Goal: Transaction & Acquisition: Purchase product/service

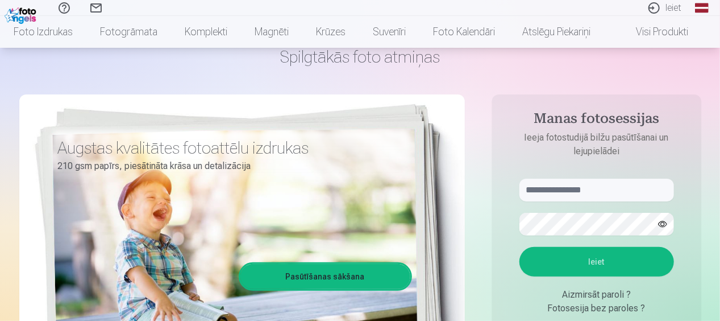
scroll to position [114, 0]
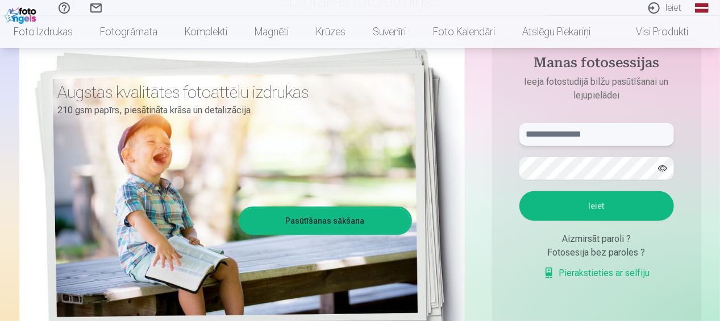
click at [574, 131] on input "text" at bounding box center [597, 134] width 155 height 23
click at [604, 200] on button "Ieiet" at bounding box center [597, 206] width 155 height 30
click at [584, 135] on input "******" at bounding box center [597, 134] width 155 height 23
type input "**********"
click at [563, 206] on button "Ieiet" at bounding box center [597, 206] width 155 height 30
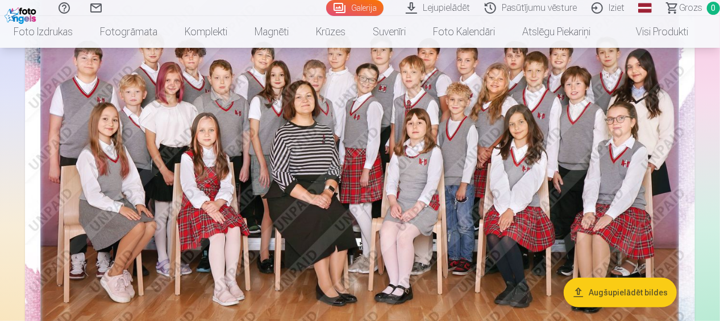
scroll to position [227, 0]
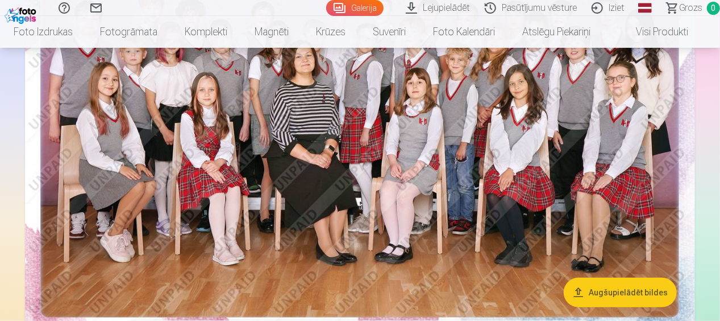
click at [394, 213] on img at bounding box center [360, 121] width 670 height 447
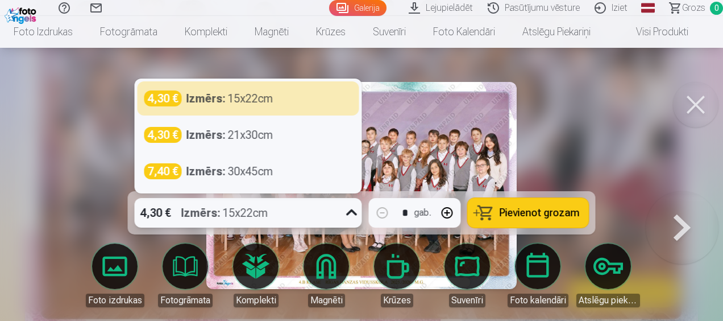
click at [354, 214] on icon at bounding box center [352, 213] width 18 height 18
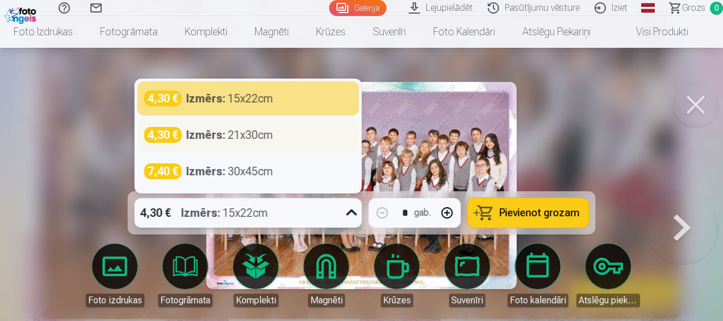
click at [263, 143] on div "4,30 € Izmērs : 21x30cm" at bounding box center [249, 135] width 222 height 34
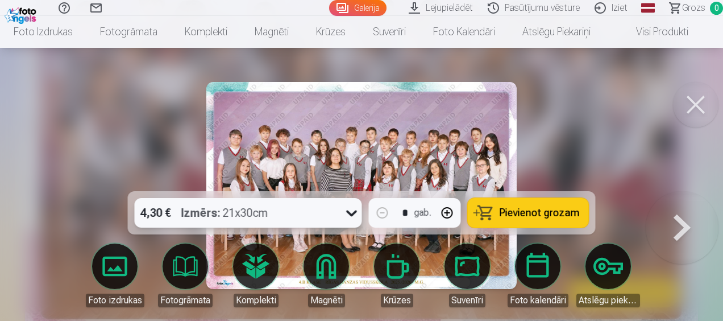
click at [529, 214] on span "Pievienot grozam" at bounding box center [540, 213] width 80 height 10
click at [681, 191] on button at bounding box center [682, 191] width 73 height 0
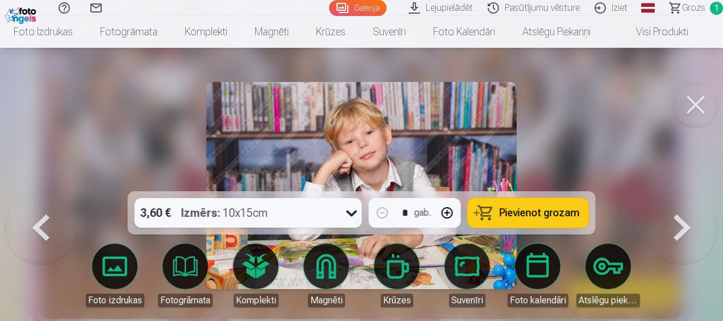
click at [696, 112] on button at bounding box center [695, 104] width 45 height 45
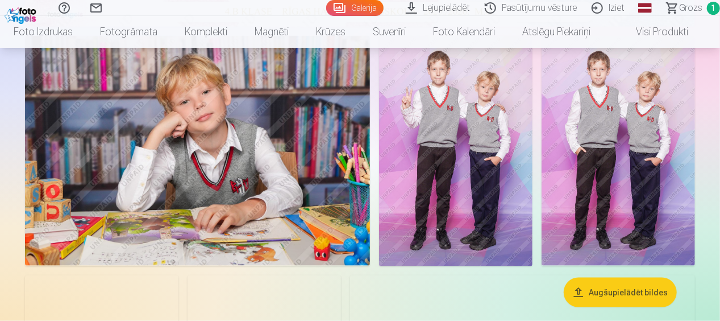
scroll to position [512, 0]
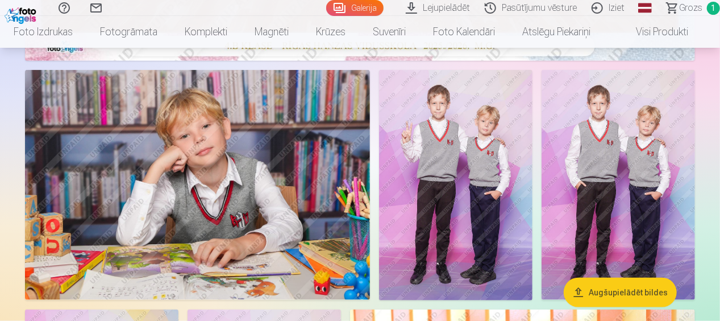
click at [464, 165] on img at bounding box center [455, 185] width 153 height 230
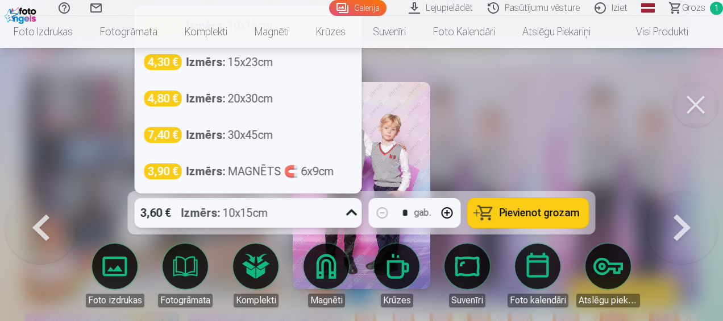
click at [345, 215] on icon at bounding box center [352, 213] width 18 height 18
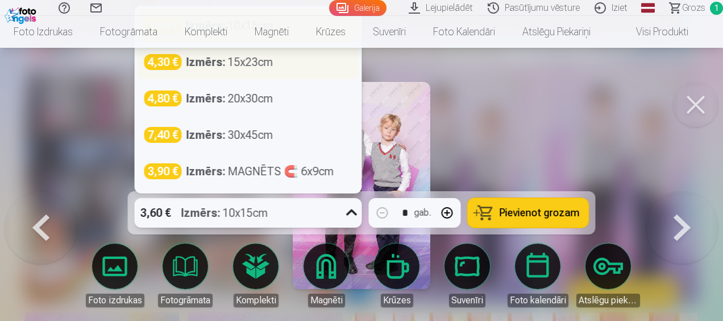
click at [231, 58] on div "Izmērs : 15x23cm" at bounding box center [229, 62] width 87 height 16
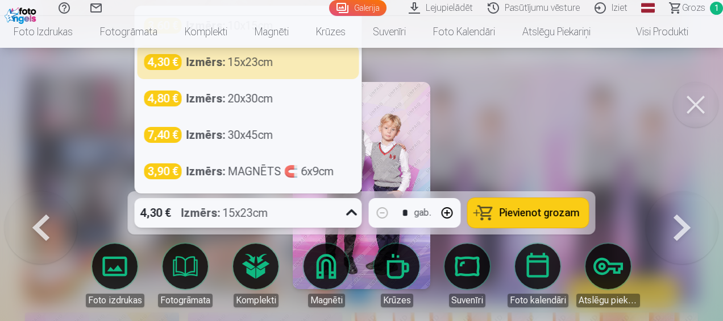
click at [351, 213] on icon at bounding box center [352, 213] width 18 height 18
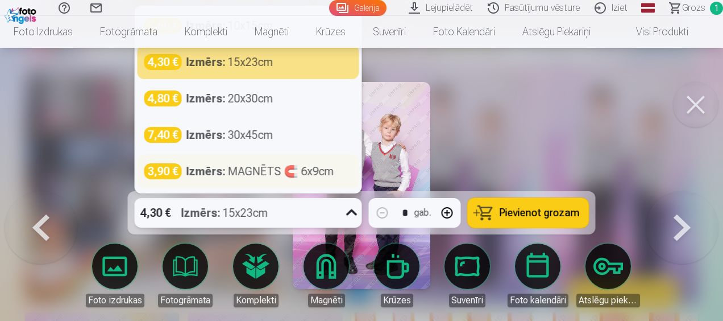
click at [215, 171] on strong "Izmērs :" at bounding box center [205, 171] width 39 height 16
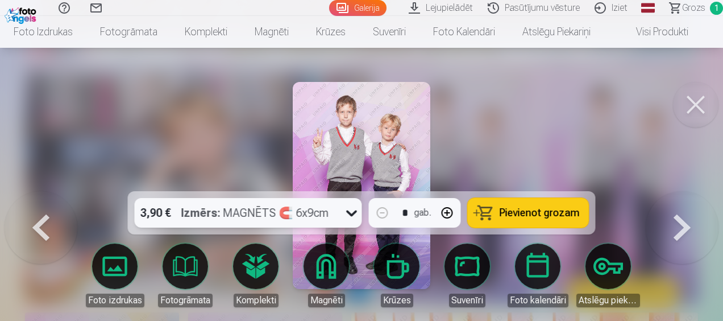
click at [543, 210] on span "Pievienot grozam" at bounding box center [540, 213] width 80 height 10
click at [703, 111] on button at bounding box center [695, 104] width 45 height 45
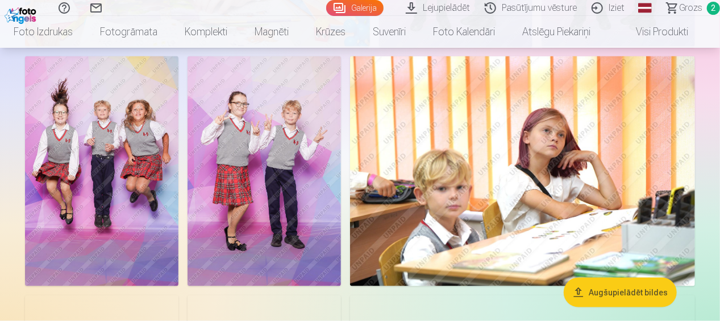
scroll to position [739, 0]
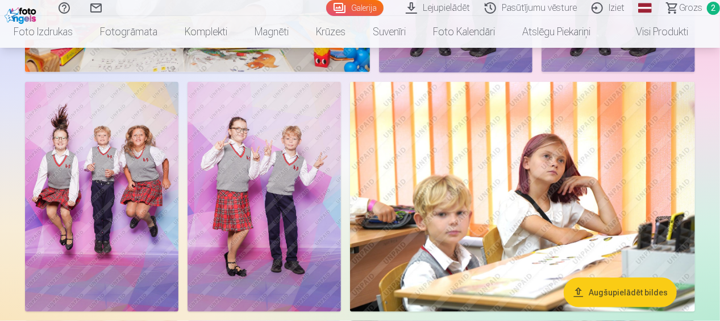
click at [101, 160] on img at bounding box center [101, 197] width 153 height 230
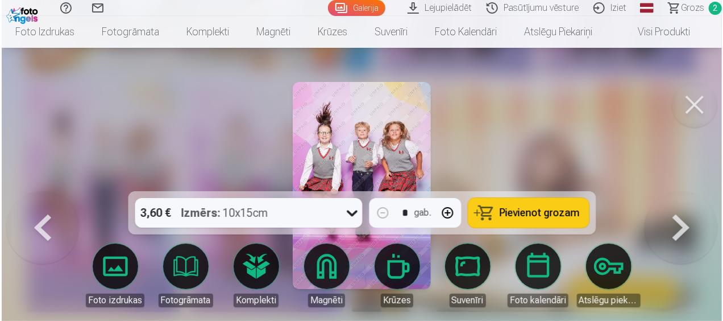
scroll to position [741, 0]
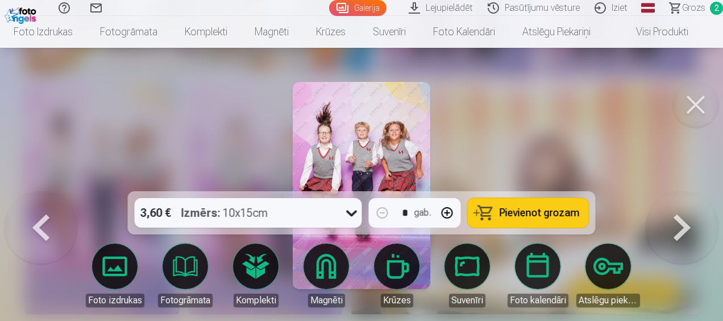
click at [694, 105] on button at bounding box center [695, 104] width 45 height 45
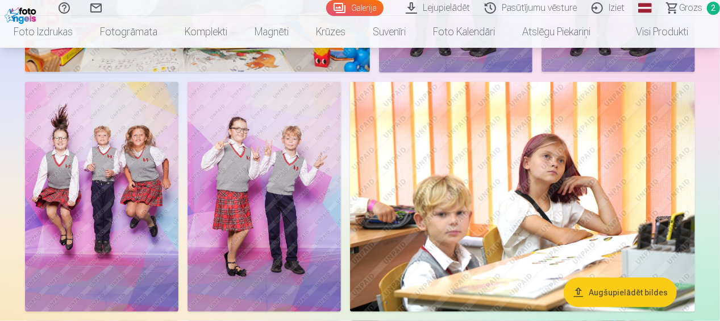
click at [300, 163] on img at bounding box center [264, 197] width 153 height 230
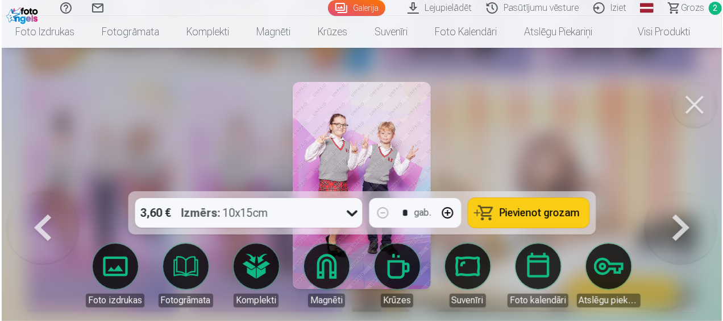
scroll to position [741, 0]
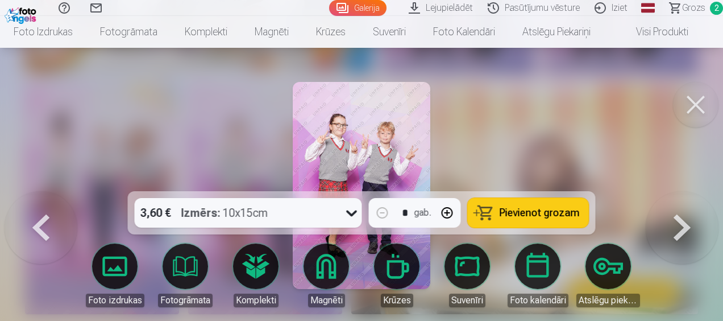
click at [352, 210] on icon at bounding box center [352, 213] width 18 height 18
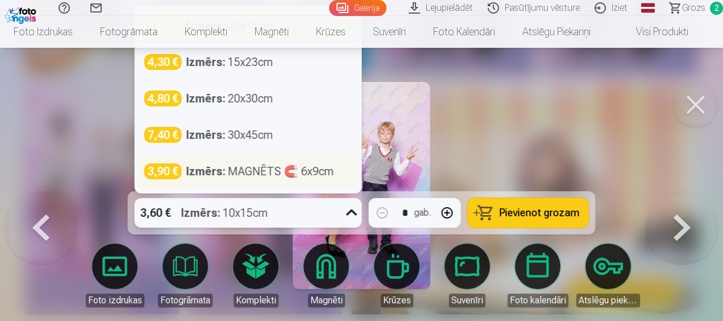
click at [277, 169] on div "Izmērs : MAGNĒTS 🧲 6x9cm" at bounding box center [260, 171] width 148 height 16
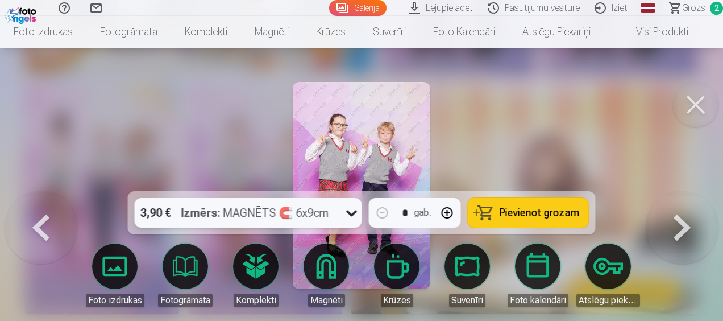
click at [713, 102] on button at bounding box center [695, 104] width 45 height 45
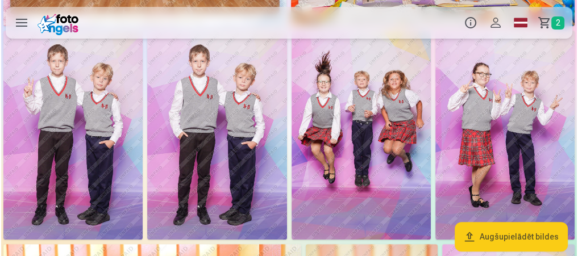
scroll to position [193, 0]
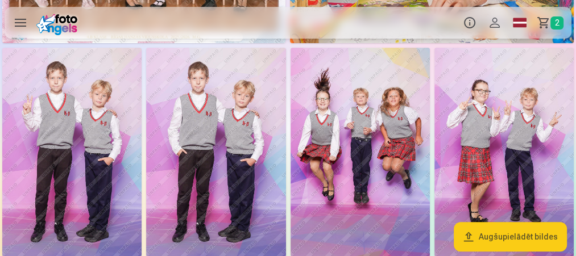
click at [515, 123] on img at bounding box center [503, 152] width 139 height 209
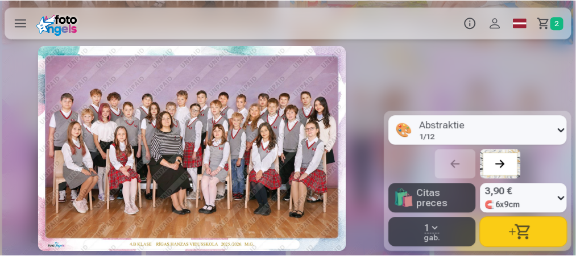
scroll to position [0, 1928]
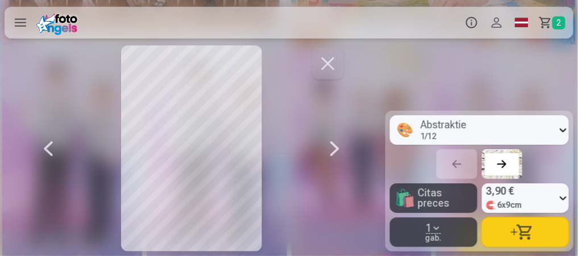
click at [532, 237] on button "button" at bounding box center [526, 233] width 88 height 30
drag, startPoint x: 333, startPoint y: 63, endPoint x: 334, endPoint y: 84, distance: 20.5
click at [333, 64] on button "button" at bounding box center [328, 64] width 32 height 32
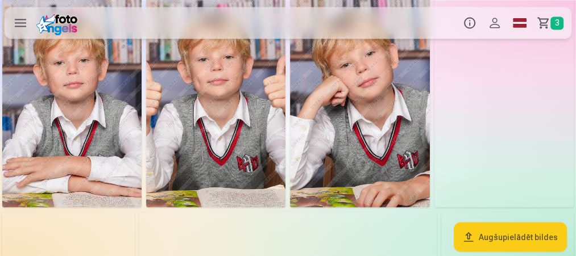
scroll to position [1239, 0]
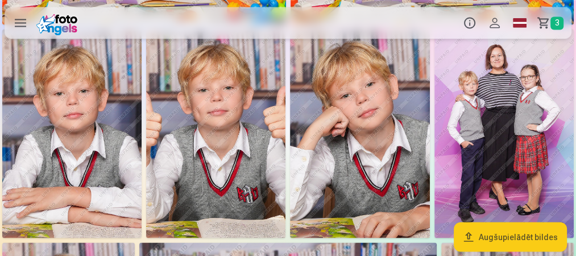
click at [499, 88] on img at bounding box center [503, 133] width 139 height 209
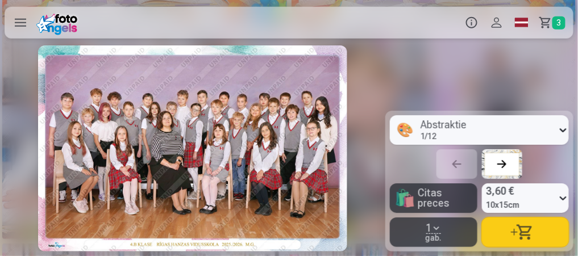
scroll to position [0, 8099]
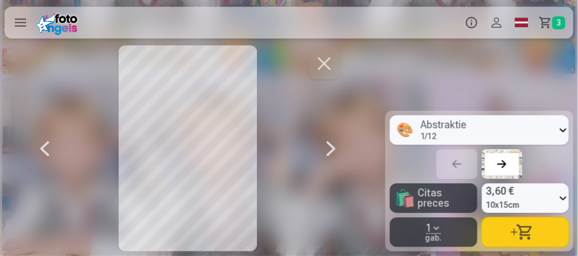
click at [561, 126] on icon at bounding box center [563, 130] width 11 height 18
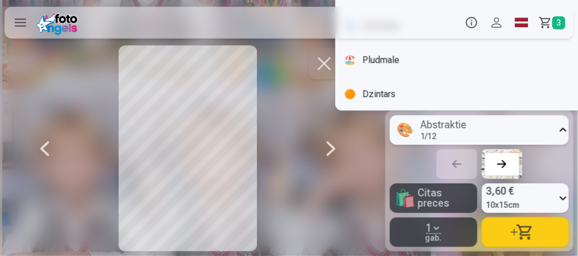
scroll to position [1180, 0]
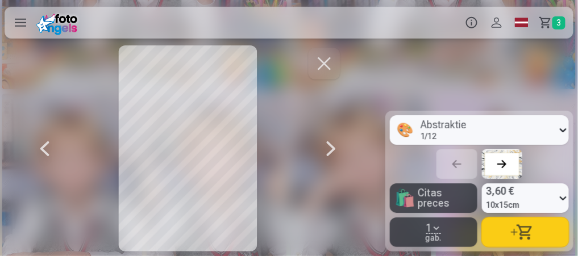
click at [367, 162] on div at bounding box center [187, 148] width 385 height 206
click at [535, 233] on button "button" at bounding box center [526, 233] width 88 height 30
click at [330, 64] on button "button" at bounding box center [325, 64] width 32 height 32
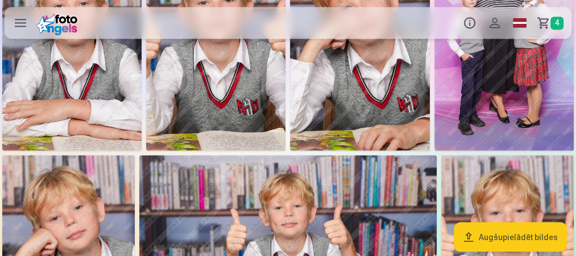
scroll to position [1266, 0]
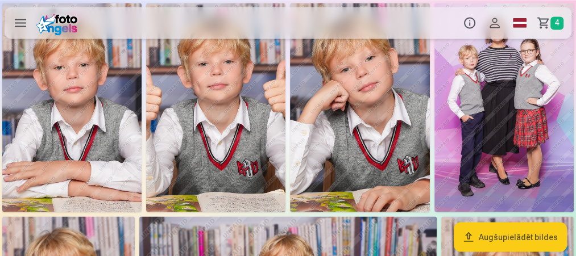
click at [549, 19] on link "Grozs 4" at bounding box center [551, 23] width 39 height 32
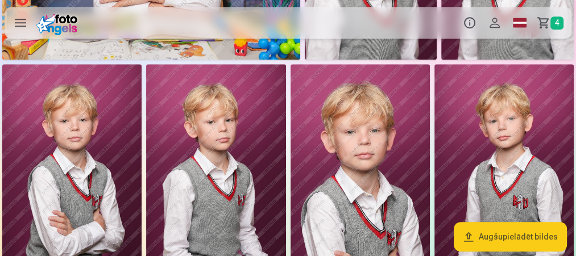
scroll to position [811, 0]
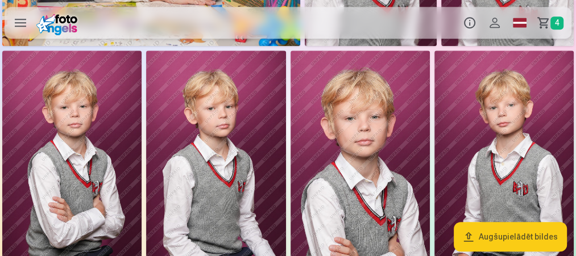
click at [344, 136] on img at bounding box center [360, 155] width 139 height 209
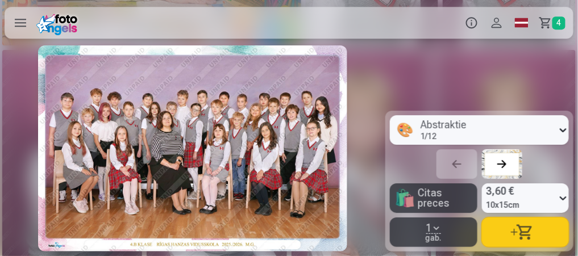
scroll to position [0, 5399]
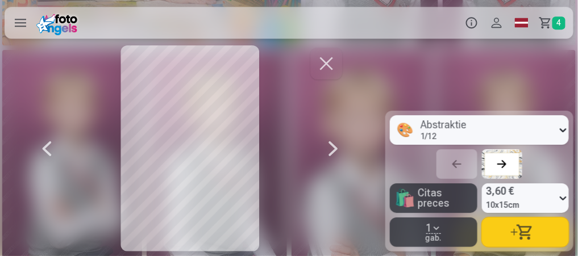
click at [529, 235] on button "button" at bounding box center [526, 233] width 88 height 30
click at [525, 234] on button "button" at bounding box center [526, 233] width 88 height 30
click at [555, 26] on span "6" at bounding box center [559, 22] width 13 height 13
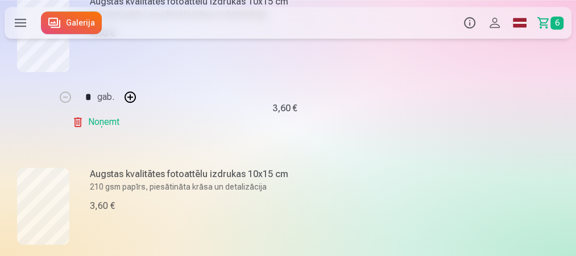
scroll to position [955, 0]
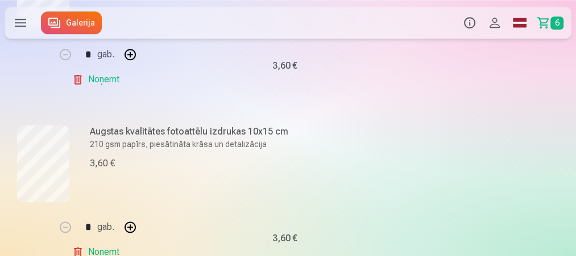
click at [75, 248] on link "Noņemt" at bounding box center [98, 252] width 52 height 23
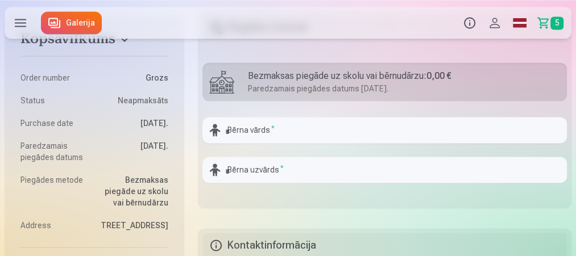
scroll to position [1092, 0]
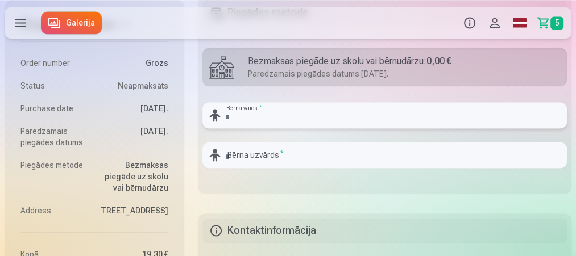
click at [304, 121] on input "text" at bounding box center [384, 115] width 364 height 26
type input "*******"
click at [337, 181] on fieldset "Piegādes metode Bezmaksas piegāde uz skolu vai bērnudārzu : 0,00 € Paredzamais …" at bounding box center [385, 94] width 374 height 198
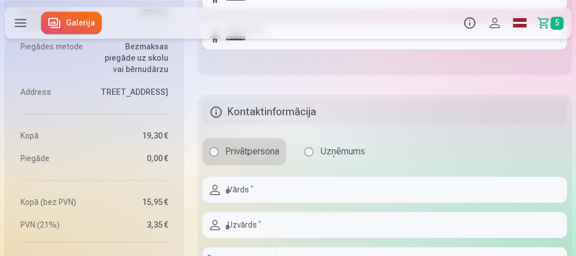
scroll to position [1228, 0]
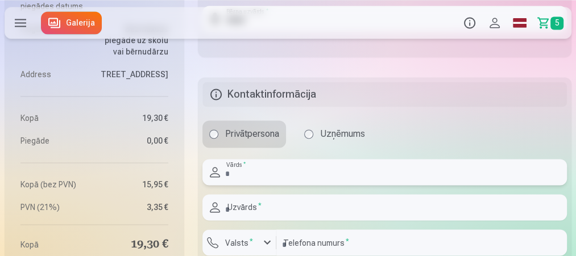
click at [273, 179] on input "text" at bounding box center [384, 172] width 364 height 26
type input "*****"
type input "*******"
type input "********"
type input "**********"
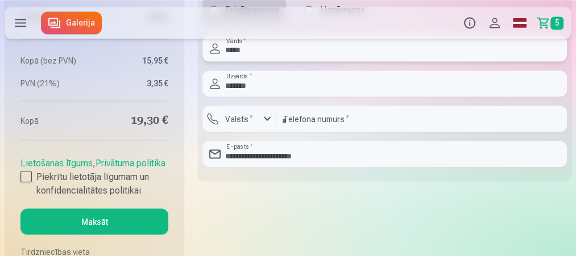
scroll to position [1364, 0]
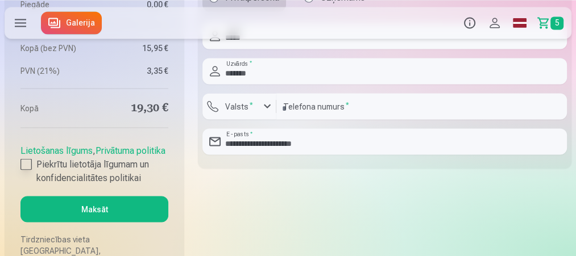
click at [33, 185] on label "Piekrītu lietotāja līgumam un konfidencialitātes politikai" at bounding box center [94, 170] width 148 height 27
click at [116, 222] on button "Maksāt" at bounding box center [94, 209] width 148 height 26
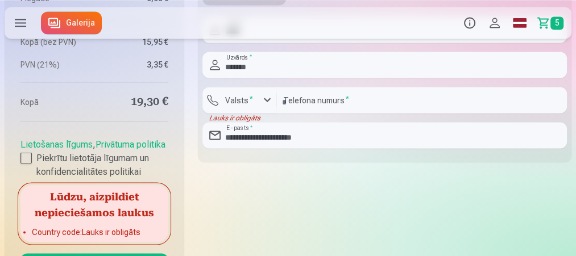
scroll to position [1319, 0]
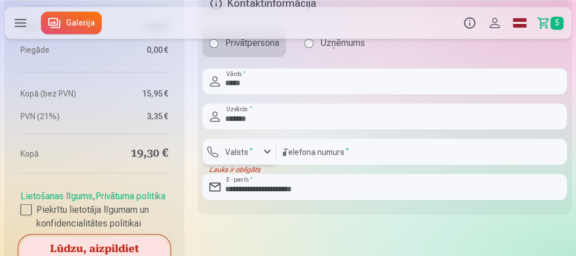
click at [267, 153] on div "button" at bounding box center [267, 152] width 14 height 14
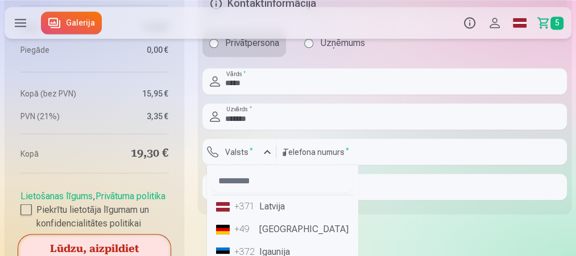
click at [273, 211] on li "+371 Latvija" at bounding box center [282, 206] width 142 height 23
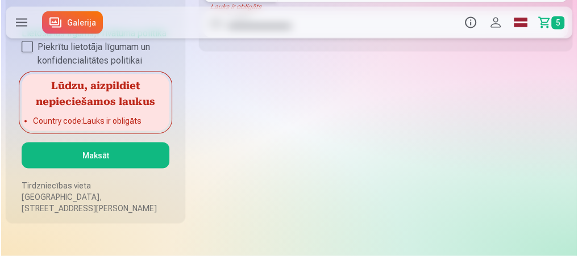
scroll to position [1501, 0]
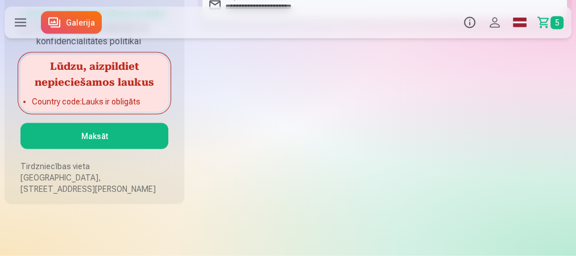
click at [101, 150] on button "Maksāt" at bounding box center [94, 136] width 148 height 26
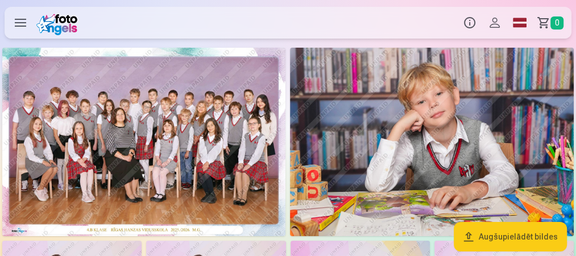
click at [492, 18] on button "Profils" at bounding box center [494, 23] width 25 height 32
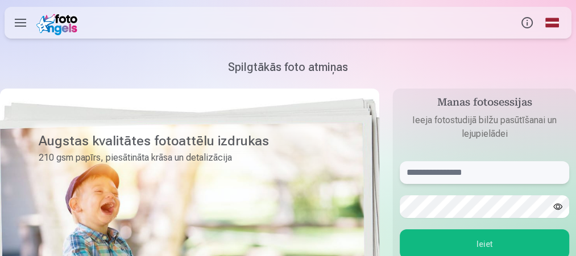
click at [532, 165] on input "text" at bounding box center [484, 172] width 169 height 23
click at [526, 168] on input "text" at bounding box center [484, 172] width 169 height 23
type input "**********"
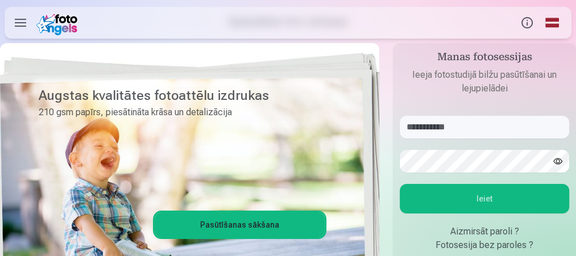
click at [499, 198] on button "Ieiet" at bounding box center [484, 199] width 169 height 30
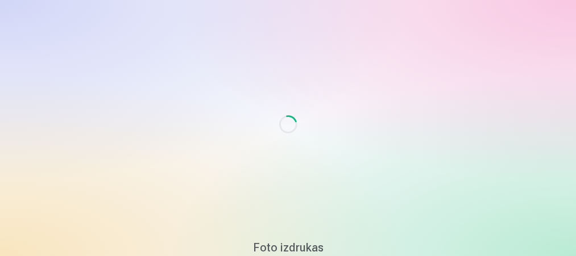
scroll to position [82, 0]
